Goal: Check status: Check status

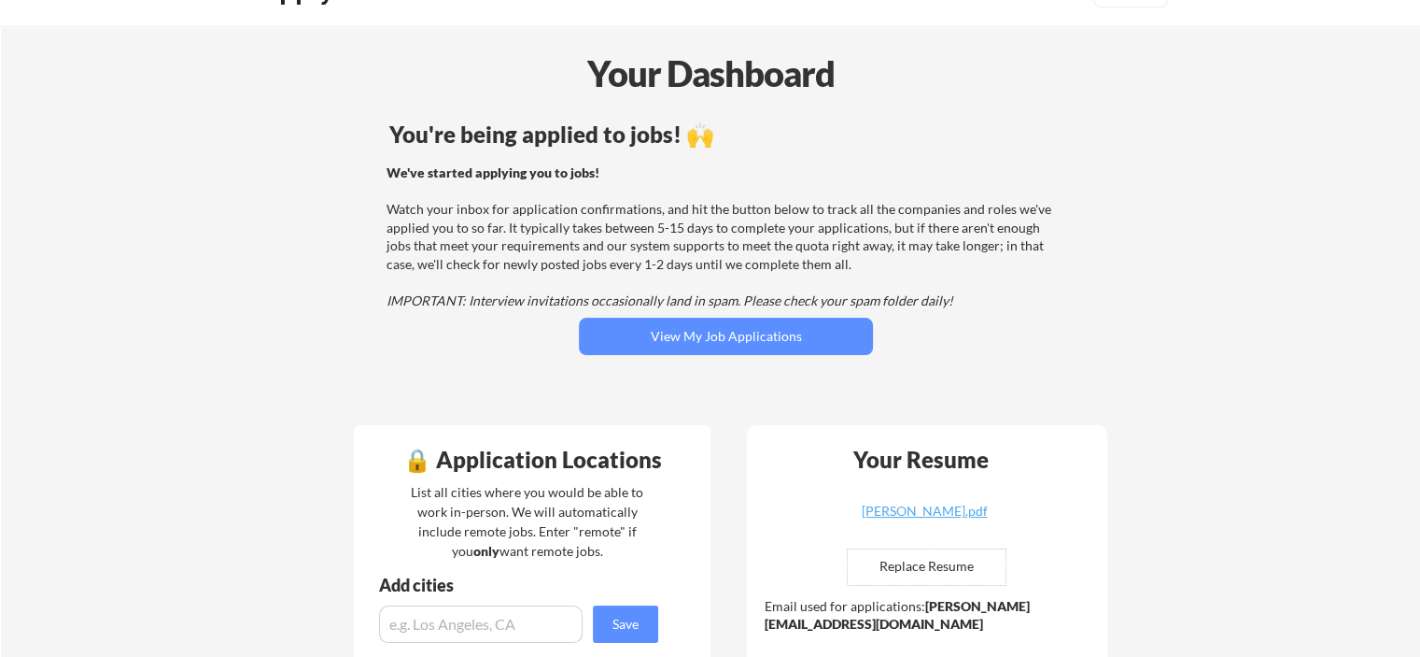
scroll to position [45, 0]
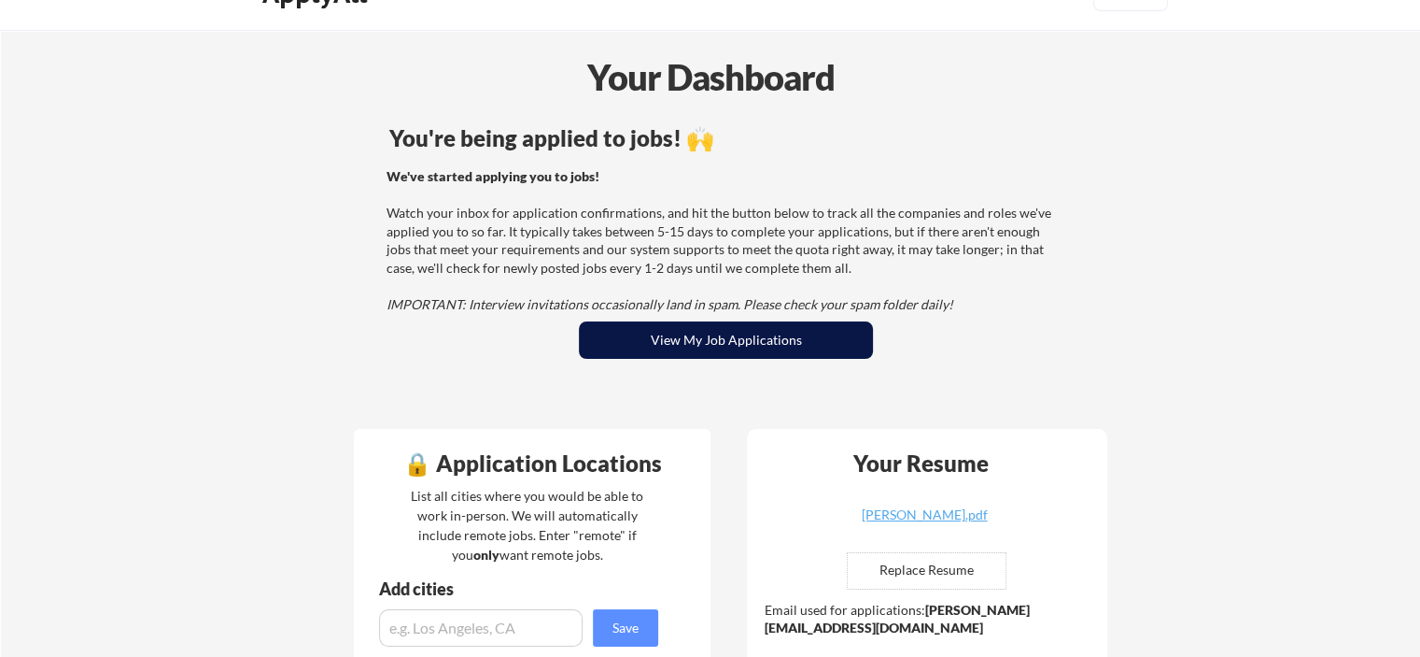
click at [754, 343] on button "View My Job Applications" at bounding box center [726, 339] width 294 height 37
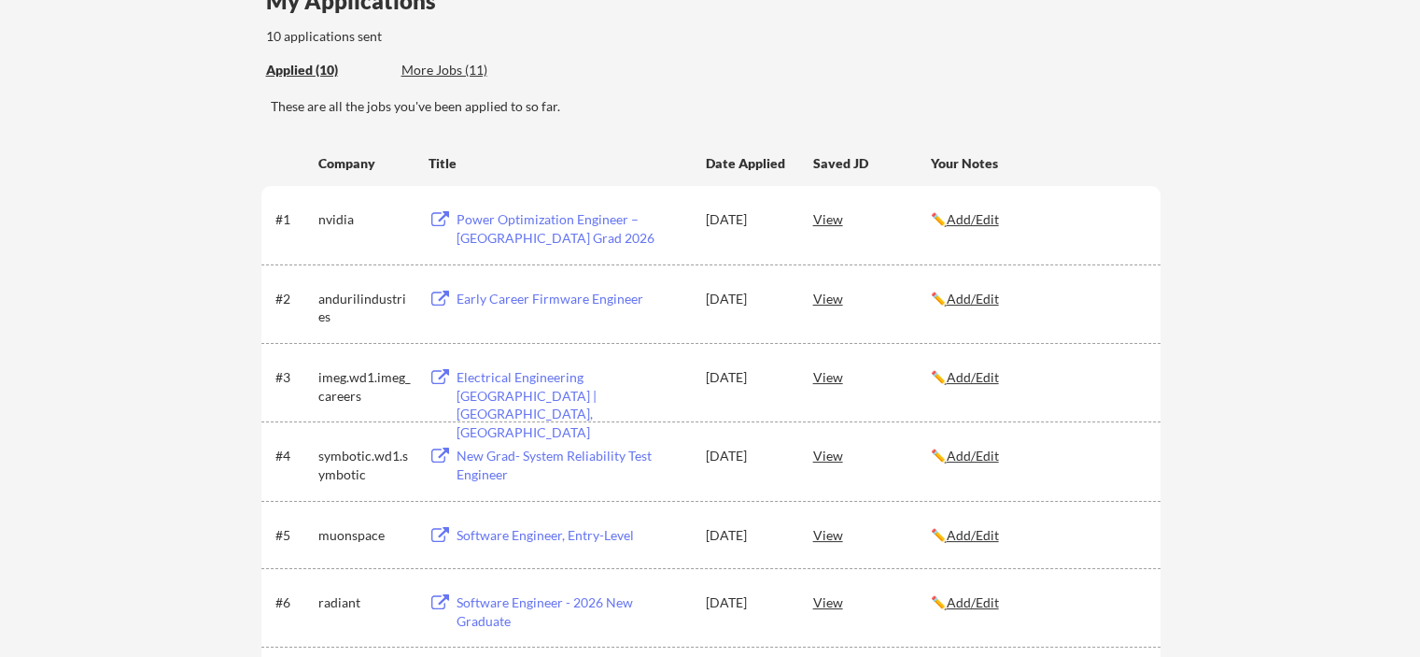
scroll to position [187, 0]
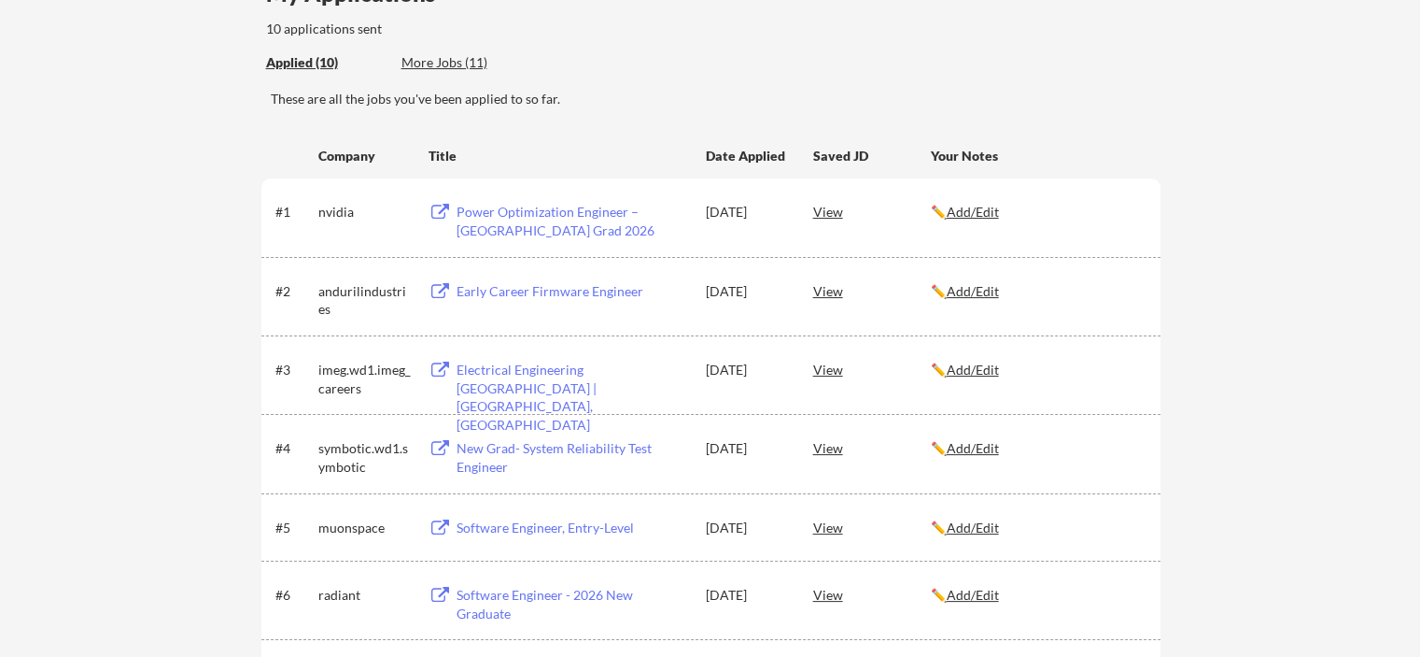
drag, startPoint x: 833, startPoint y: 206, endPoint x: 837, endPoint y: 141, distance: 65.5
click at [839, 100] on div "These are all the jobs you've been applied to so far." at bounding box center [716, 99] width 890 height 19
click at [836, 209] on div "View" at bounding box center [872, 211] width 118 height 34
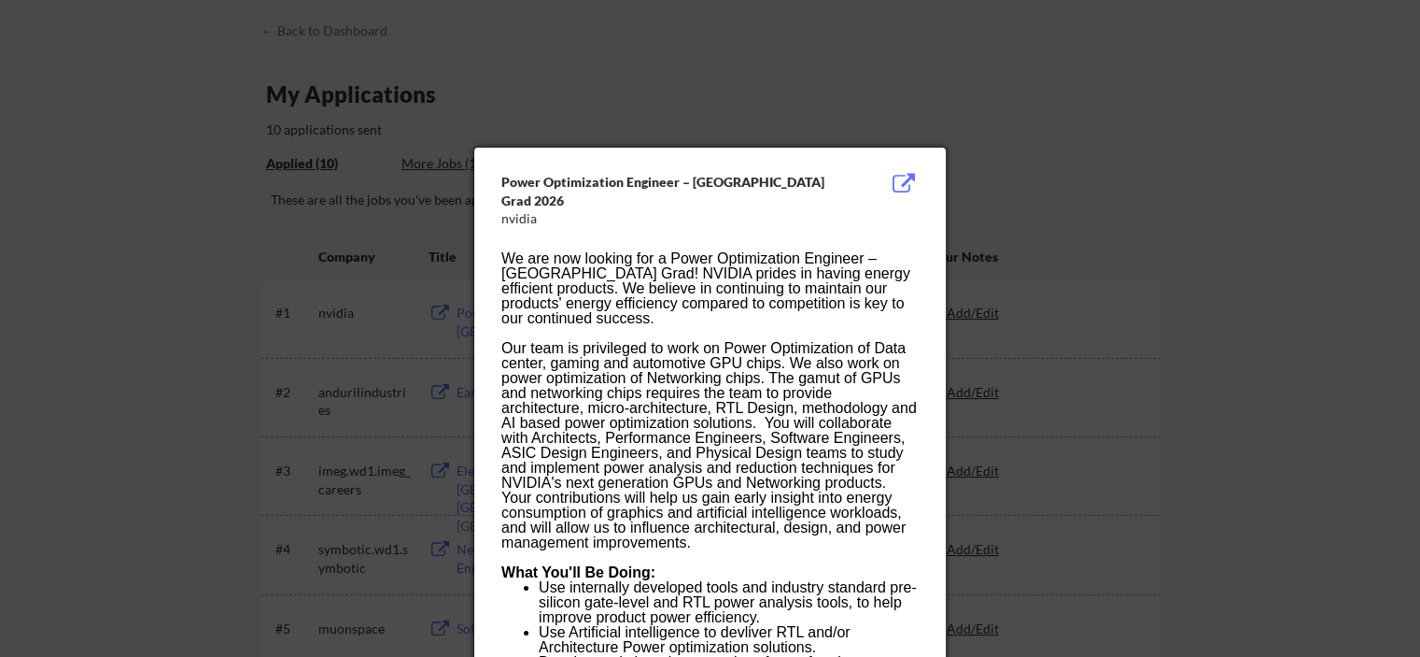
scroll to position [0, 0]
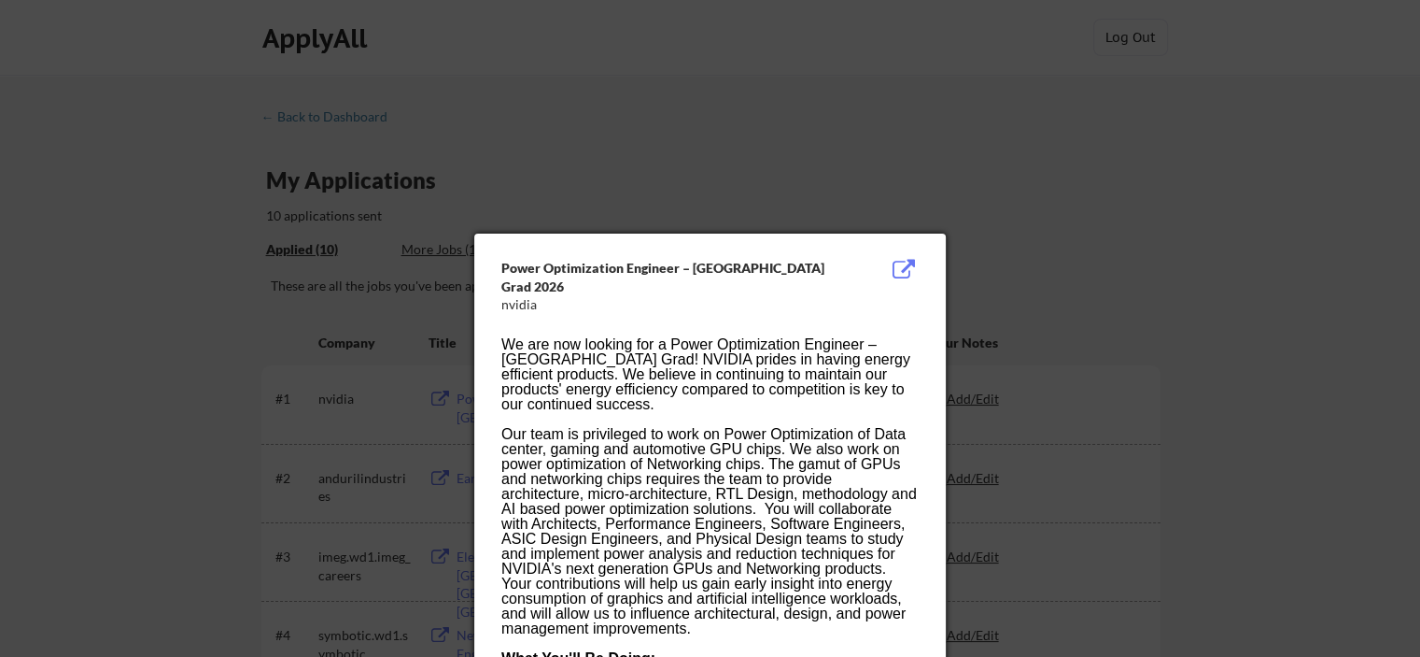
click at [1096, 137] on div at bounding box center [710, 328] width 1420 height 657
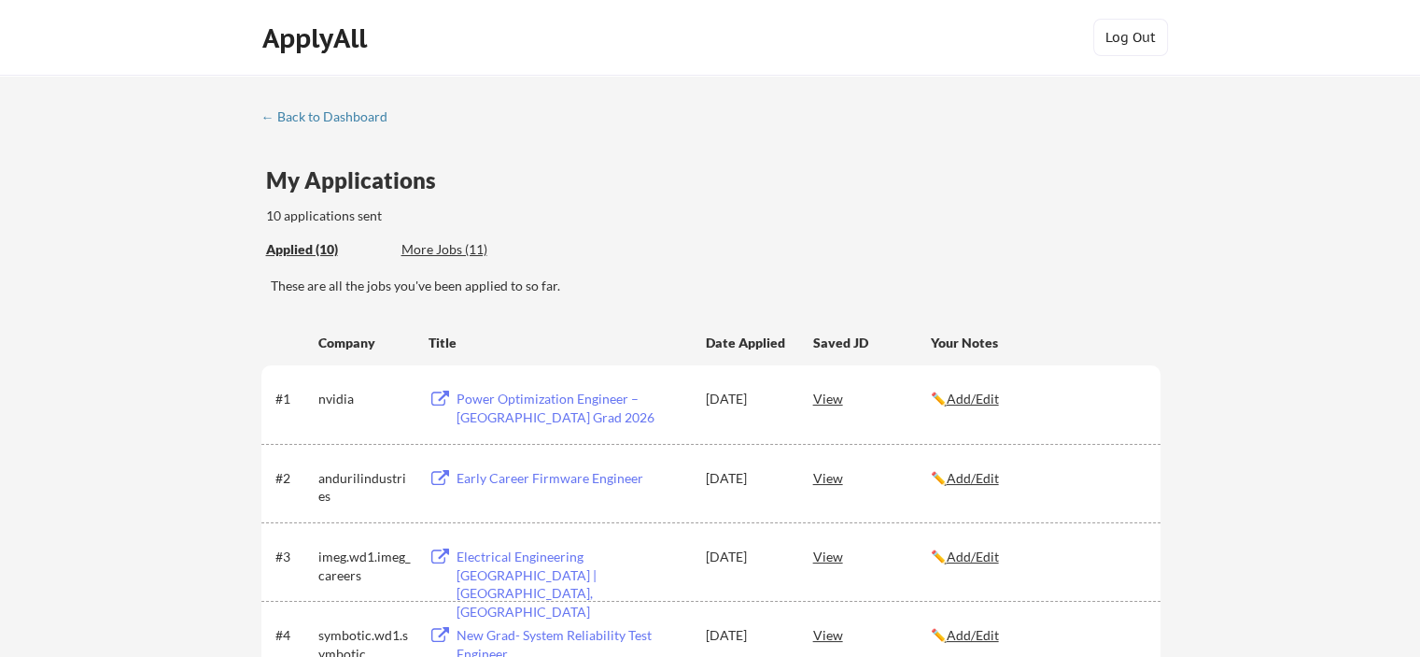
click at [440, 245] on div "More Jobs (11)" at bounding box center [470, 249] width 137 height 19
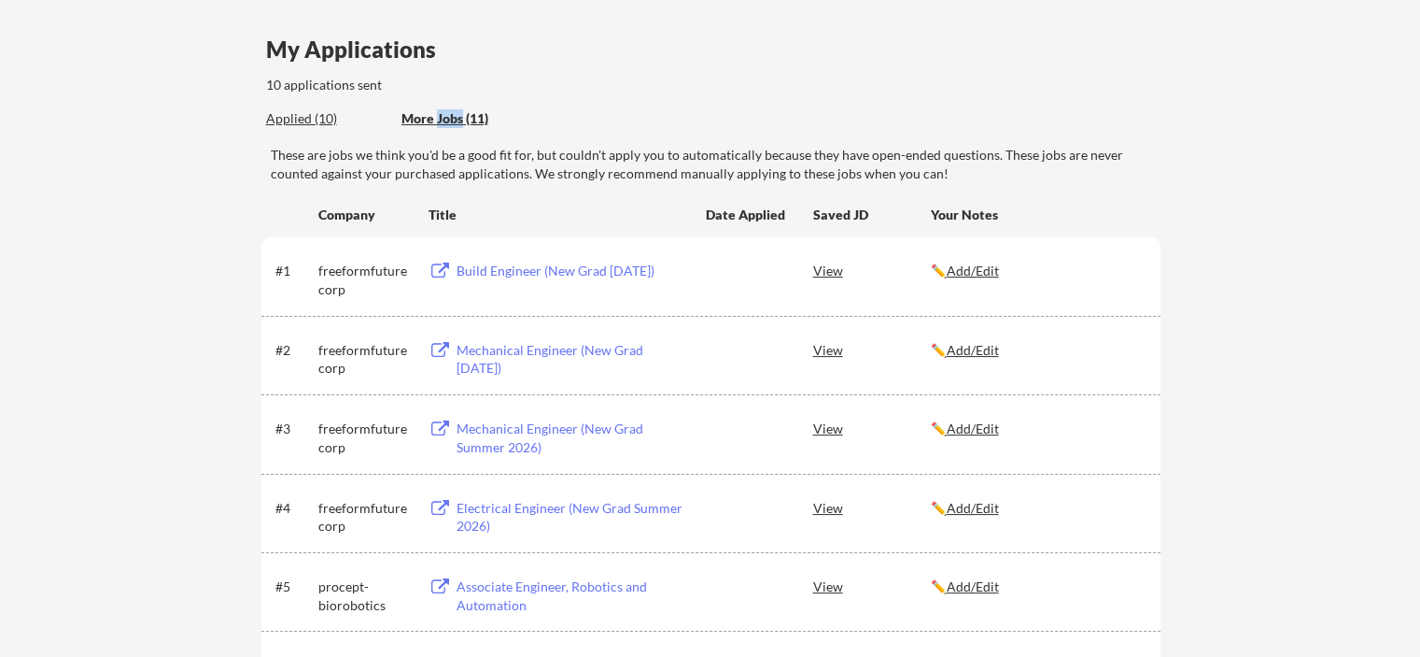
scroll to position [93, 0]
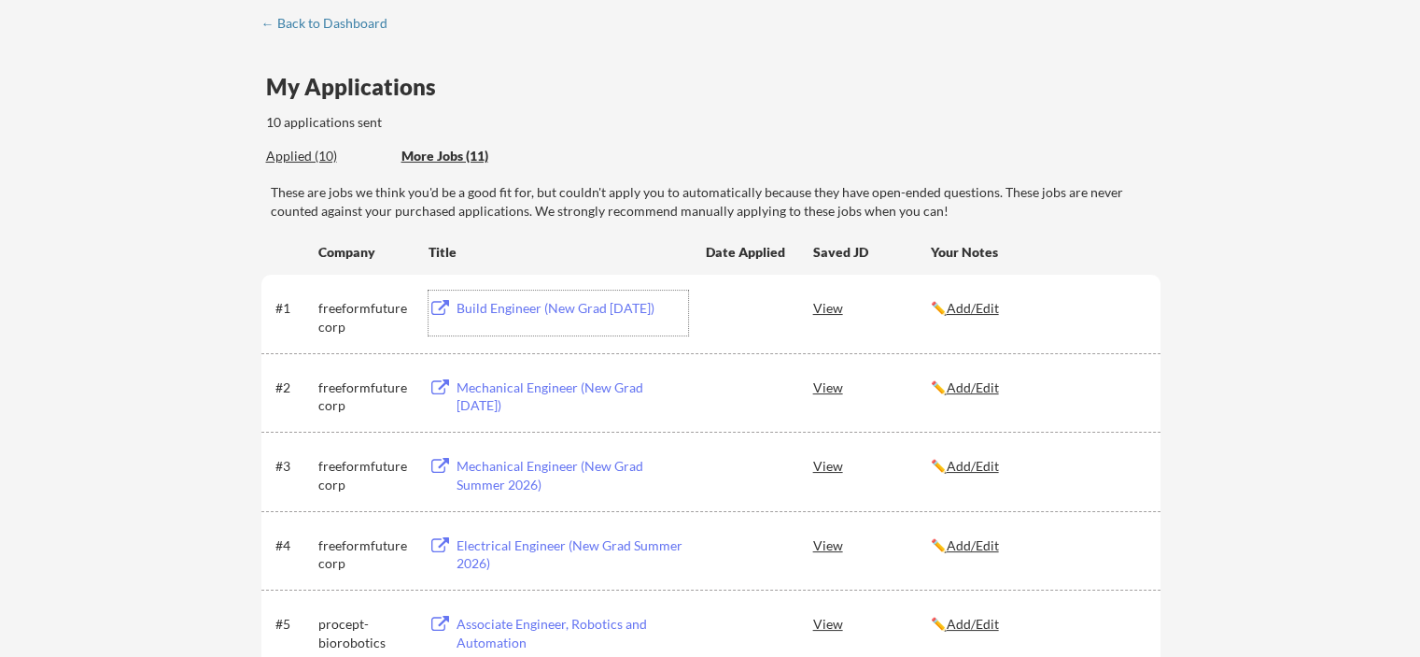
drag, startPoint x: 527, startPoint y: 312, endPoint x: 485, endPoint y: 312, distance: 42.0
click at [485, 312] on div "Build Engineer (New Grad [DATE])" at bounding box center [573, 308] width 232 height 19
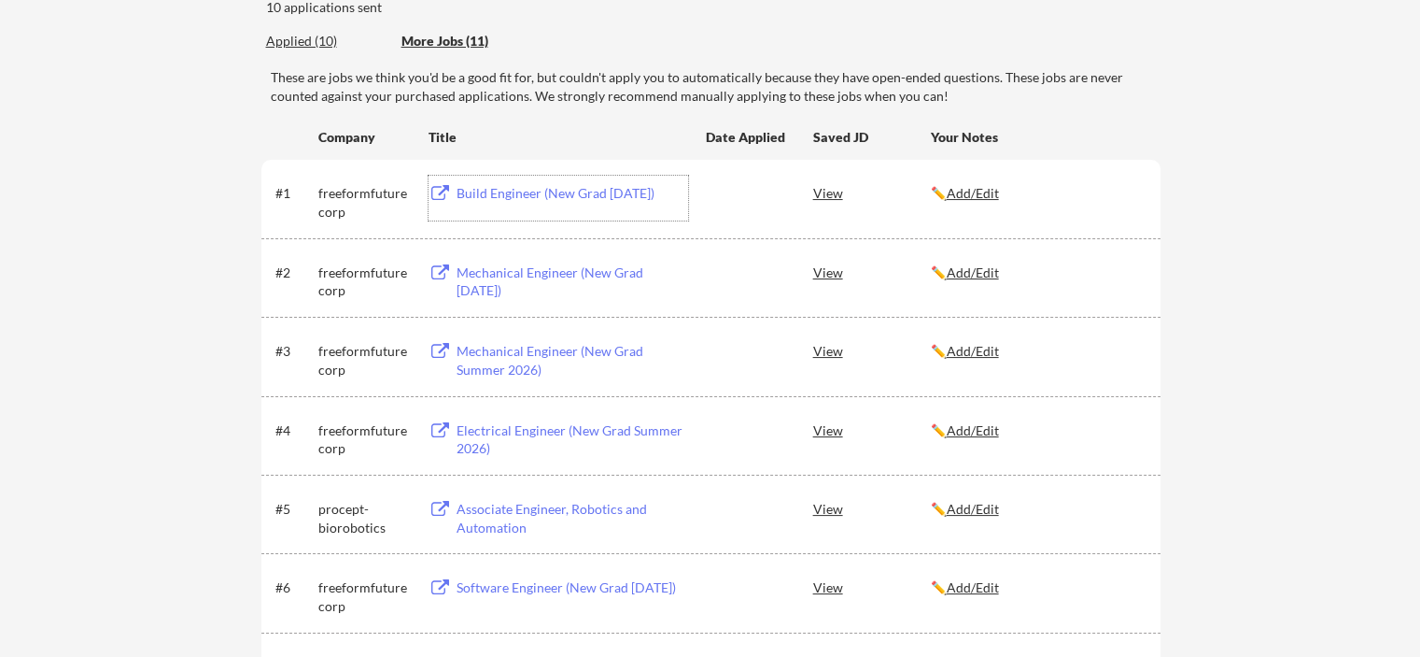
scroll to position [187, 0]
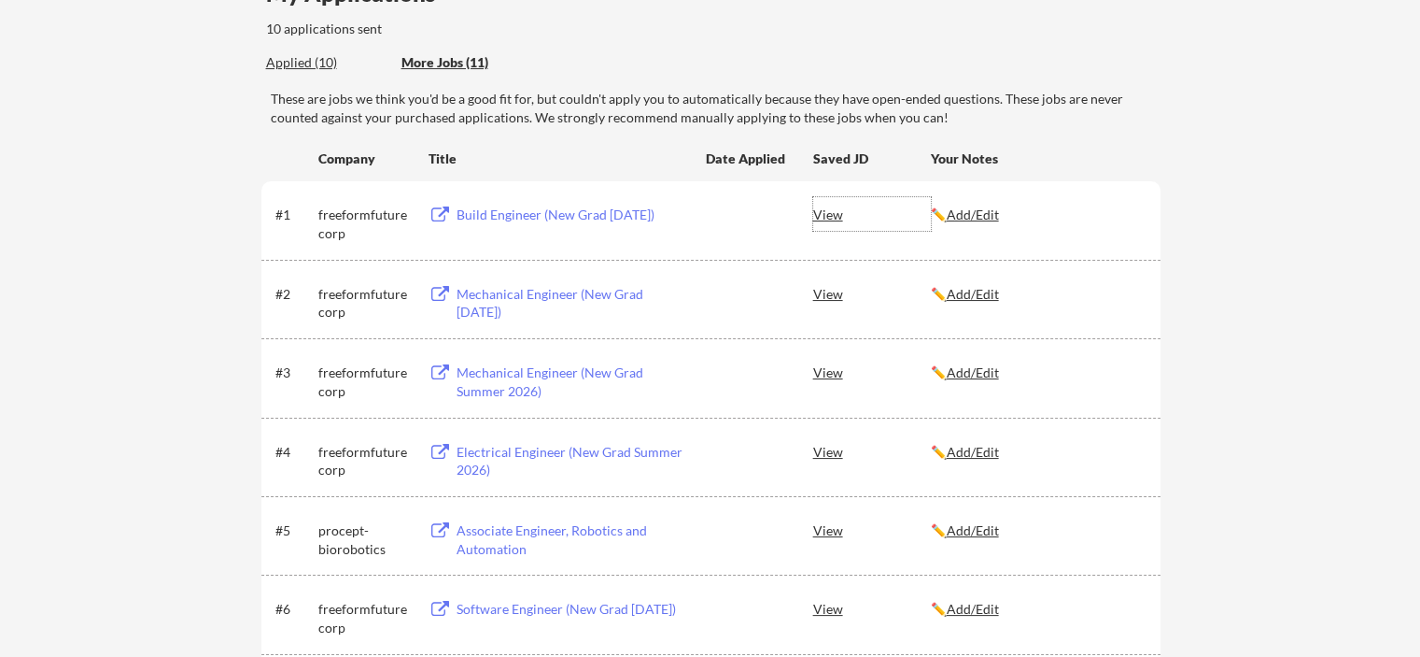
click at [834, 215] on div "View" at bounding box center [872, 214] width 118 height 34
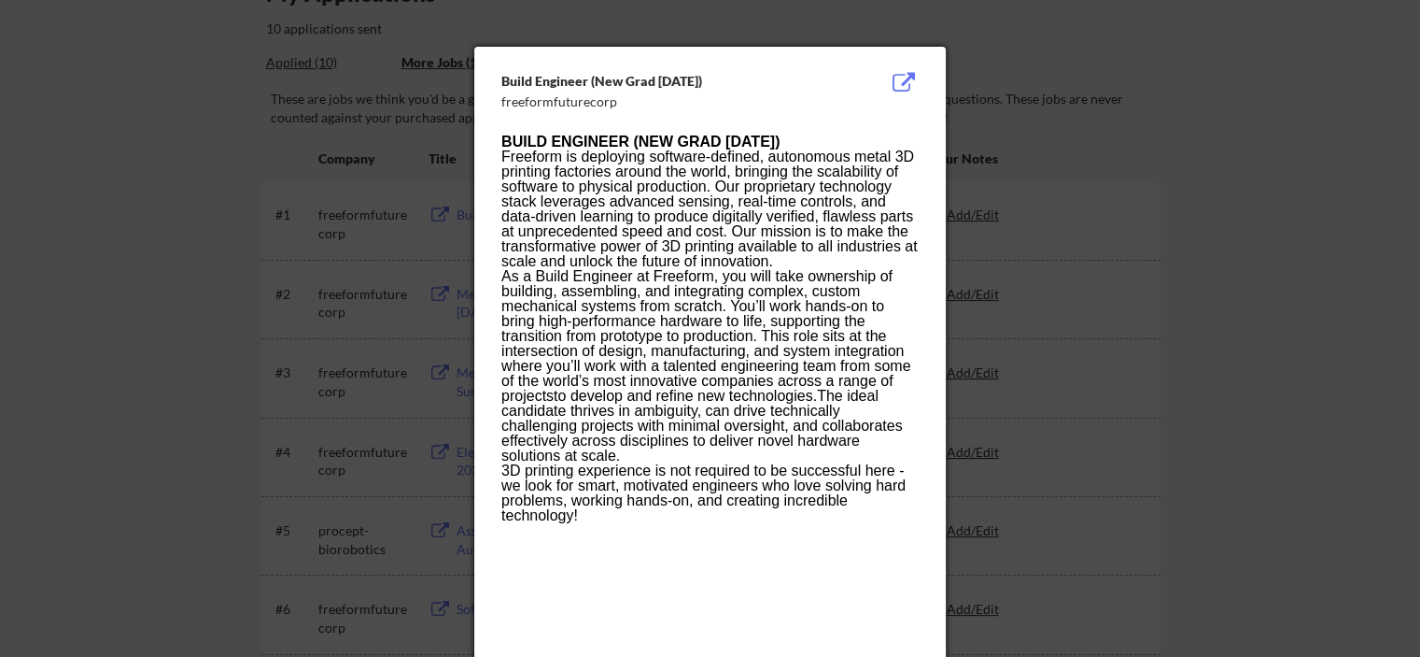
click at [1075, 100] on div at bounding box center [710, 328] width 1420 height 657
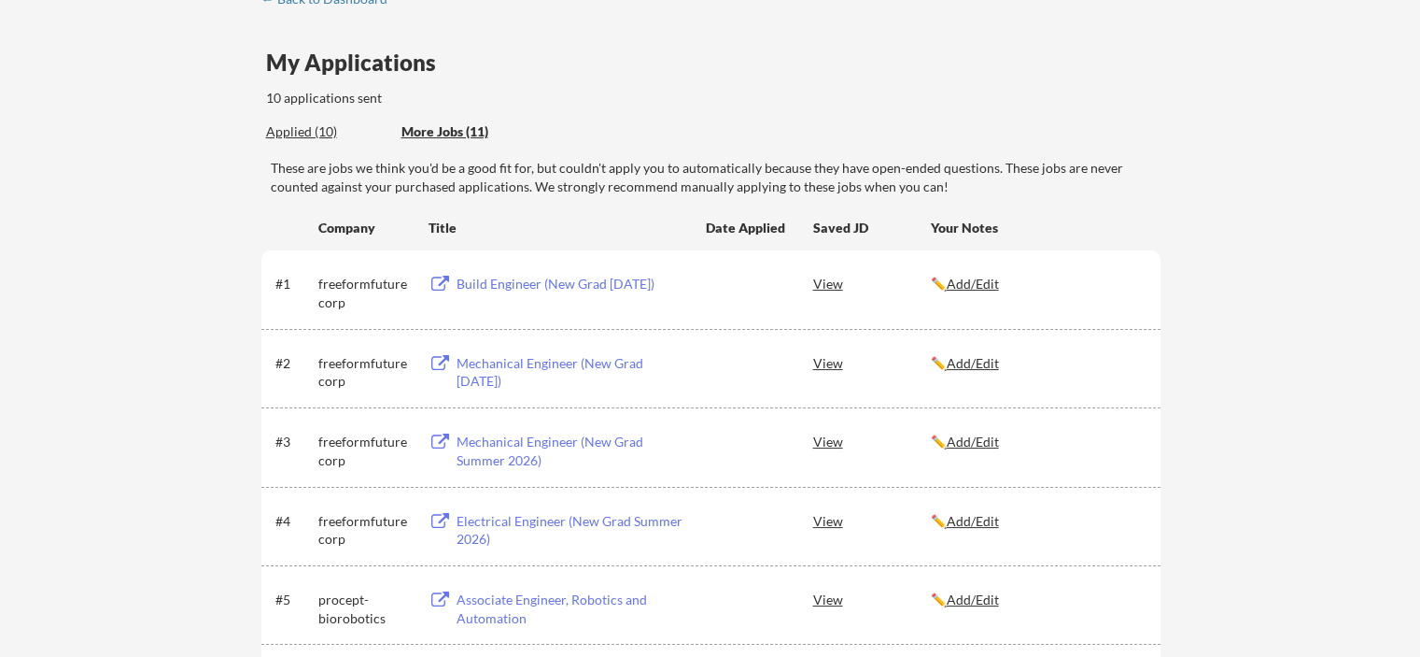
scroll to position [0, 0]
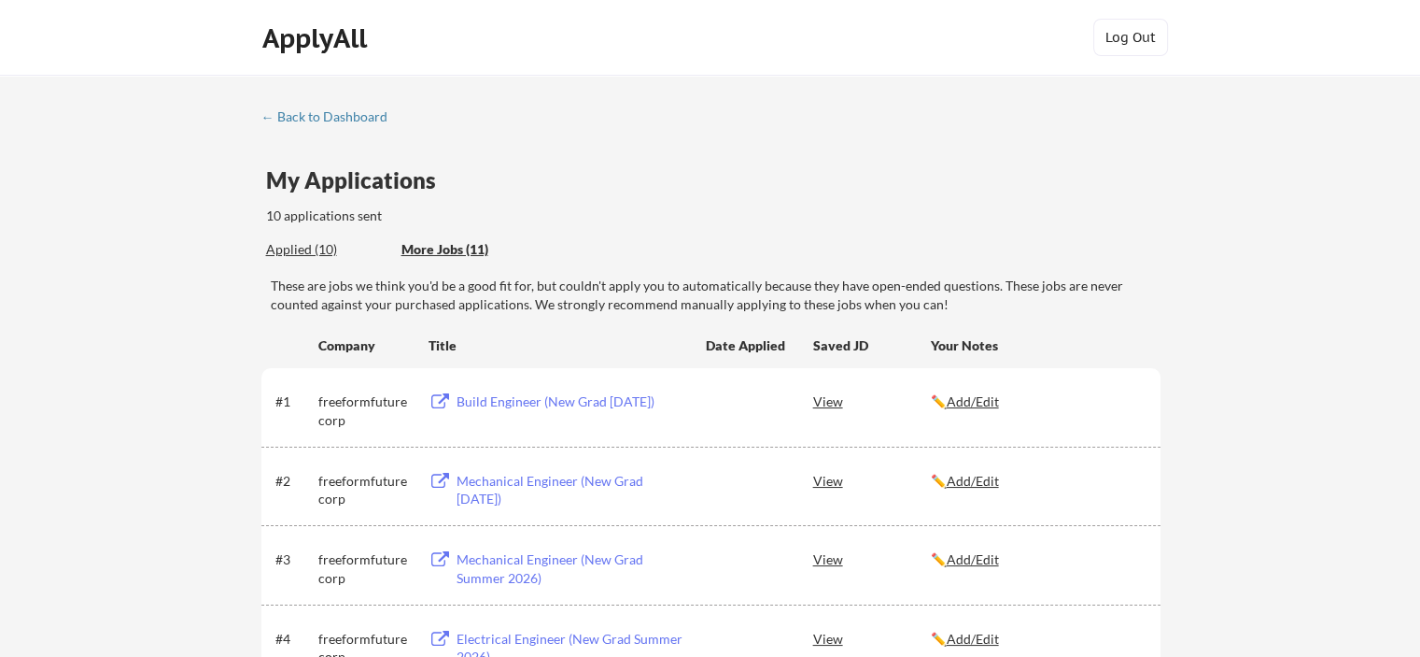
click at [309, 251] on div "Applied (10)" at bounding box center [326, 249] width 121 height 19
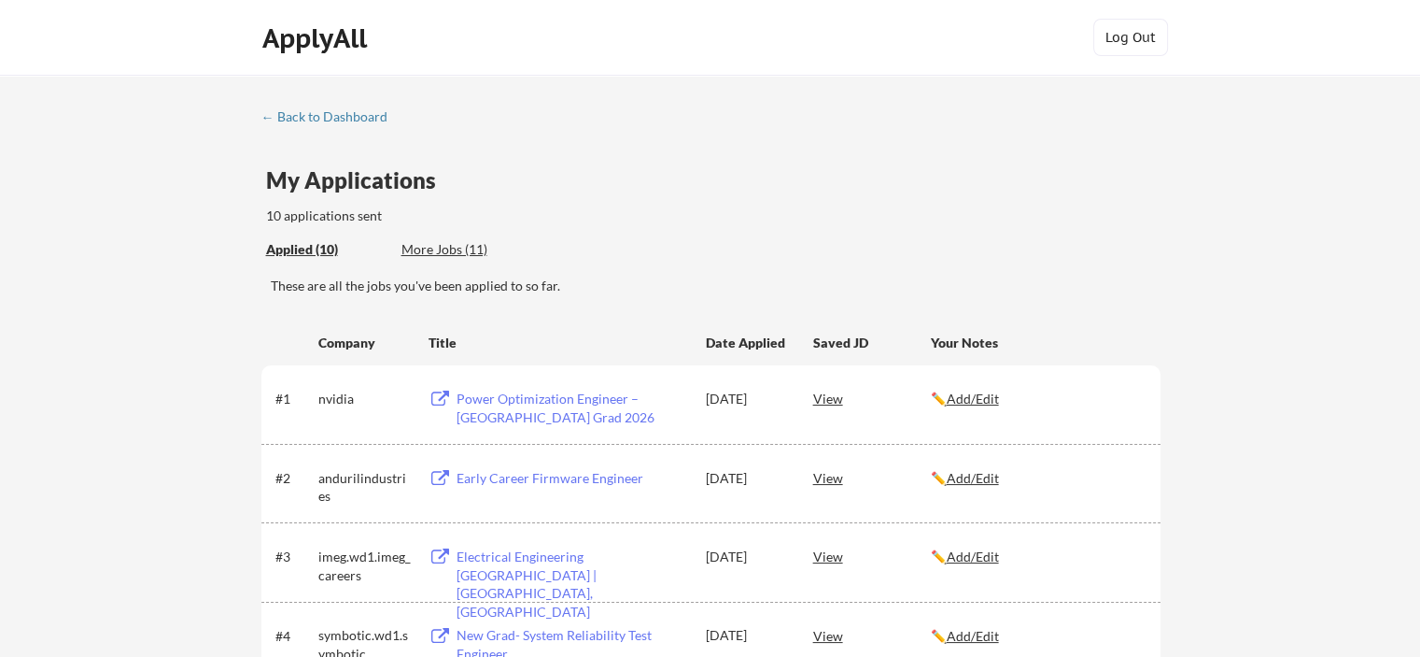
click at [1106, 243] on div "Applied (10) More Jobs (11)" at bounding box center [713, 250] width 895 height 38
click at [287, 110] on div "← Back to Dashboard" at bounding box center [331, 116] width 140 height 13
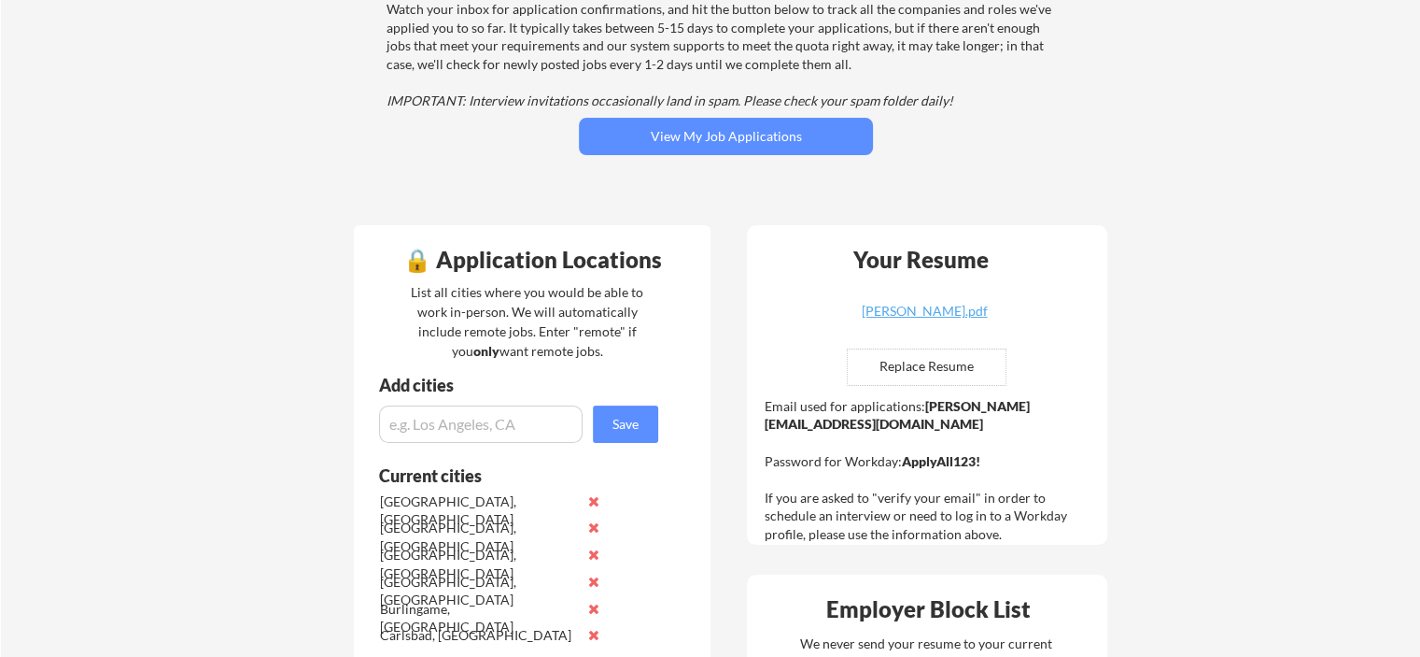
scroll to position [280, 0]
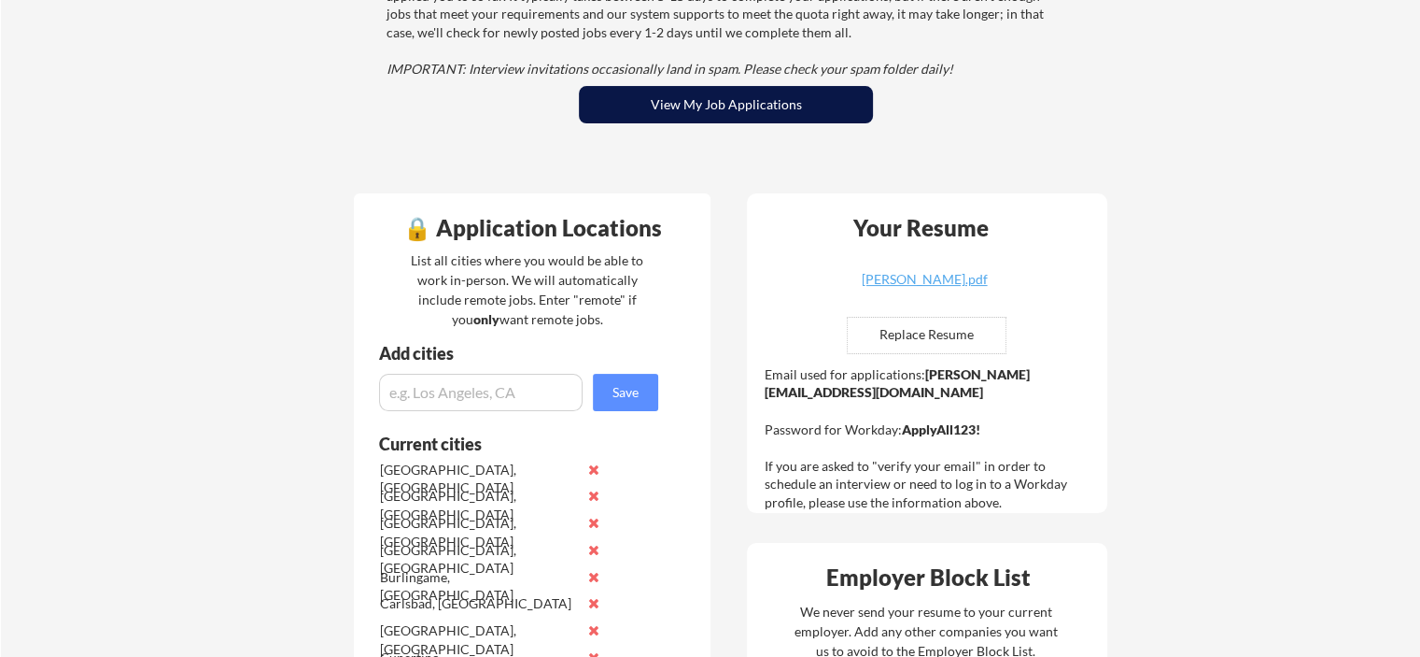
click at [744, 116] on button "View My Job Applications" at bounding box center [726, 104] width 294 height 37
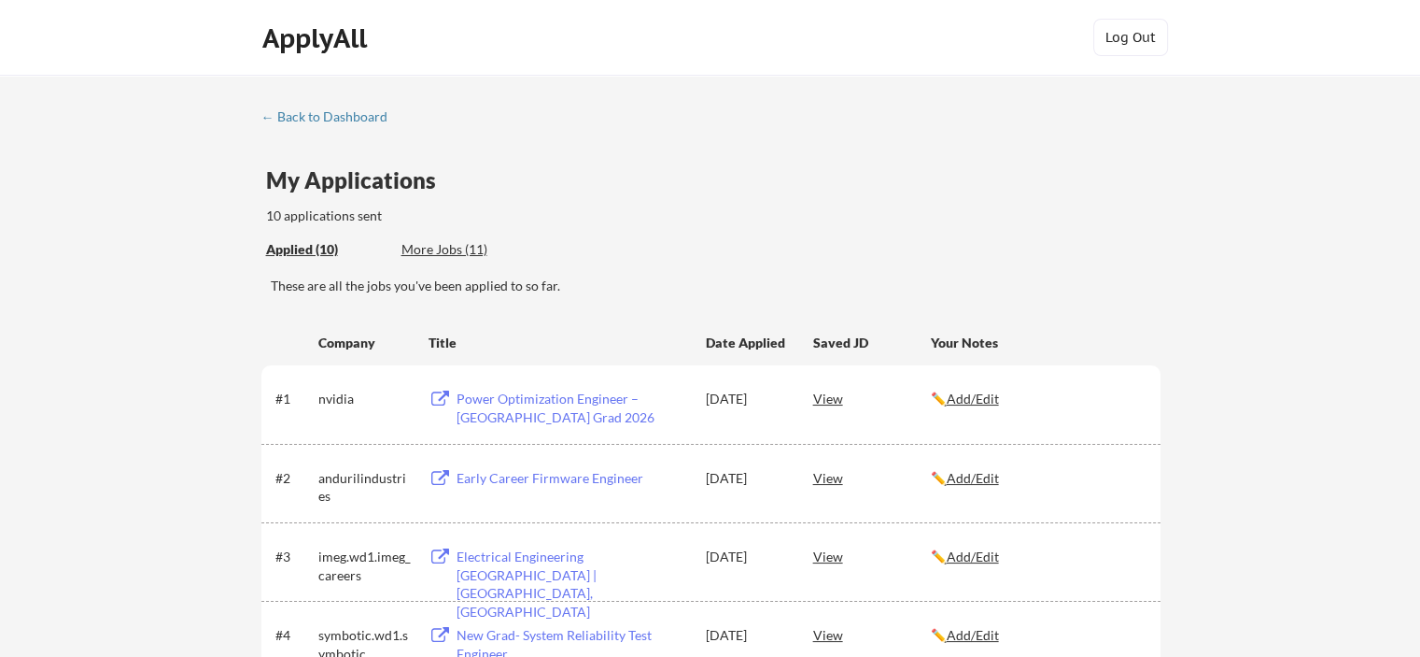
click at [471, 247] on div "More Jobs (11)" at bounding box center [470, 249] width 137 height 19
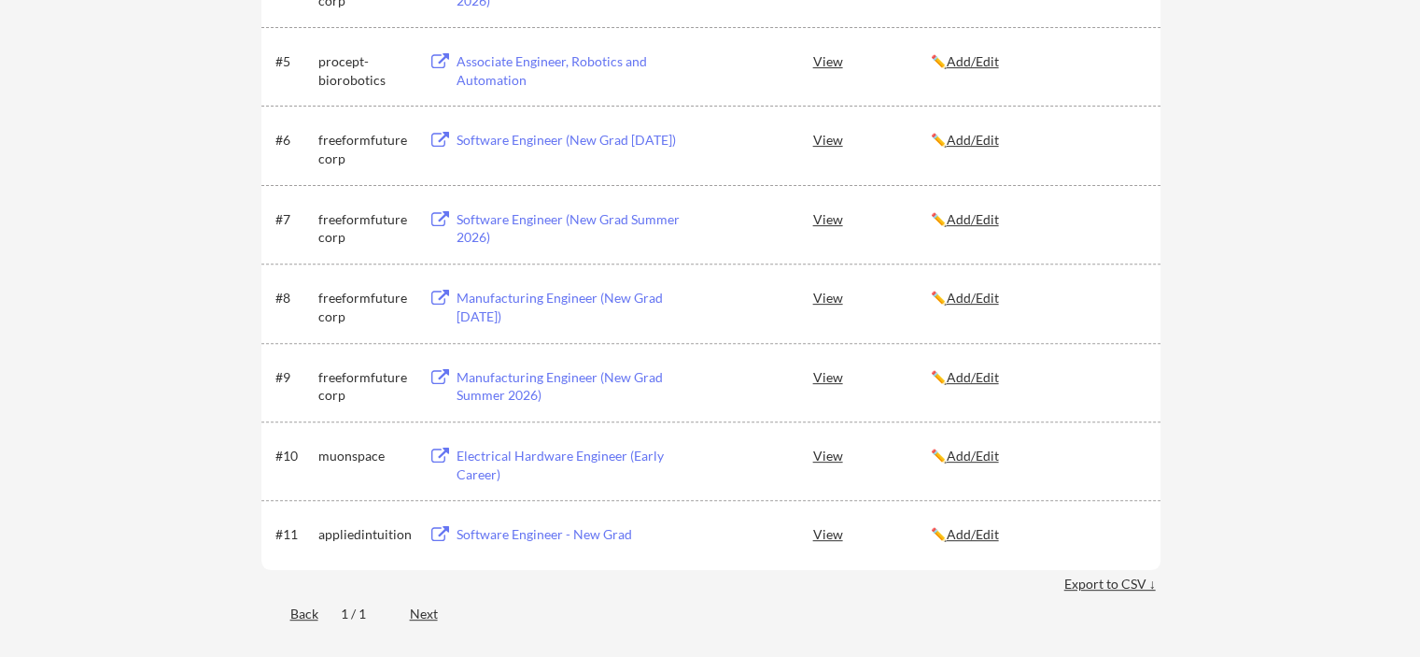
scroll to position [654, 0]
